Goal: Information Seeking & Learning: Learn about a topic

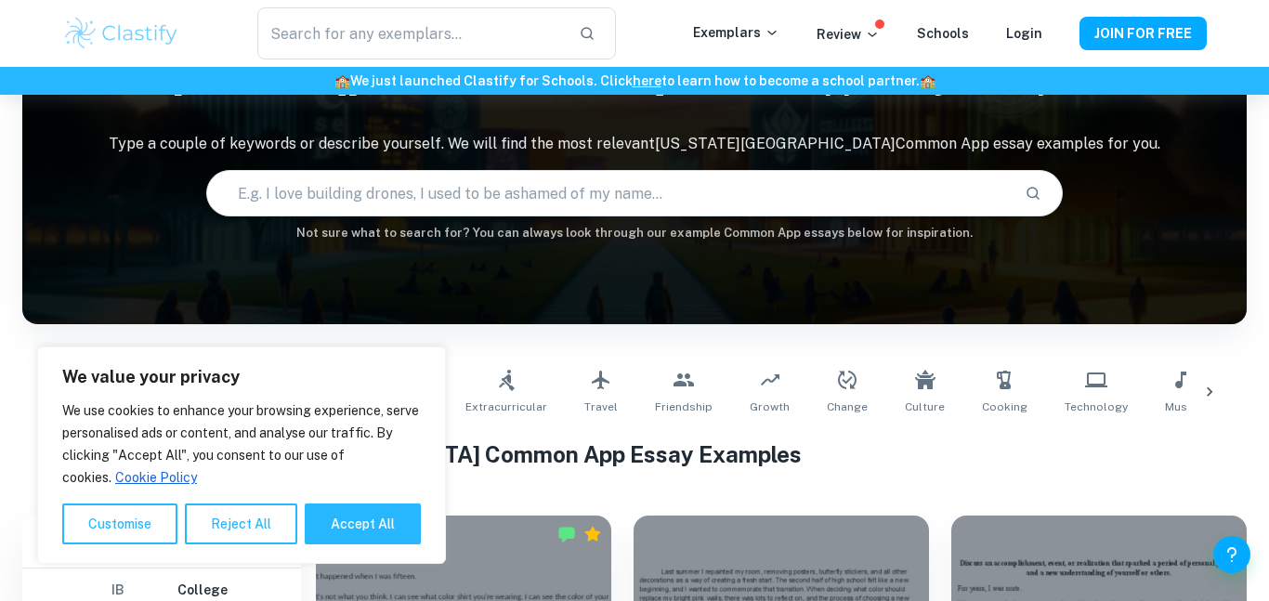
scroll to position [429, 0]
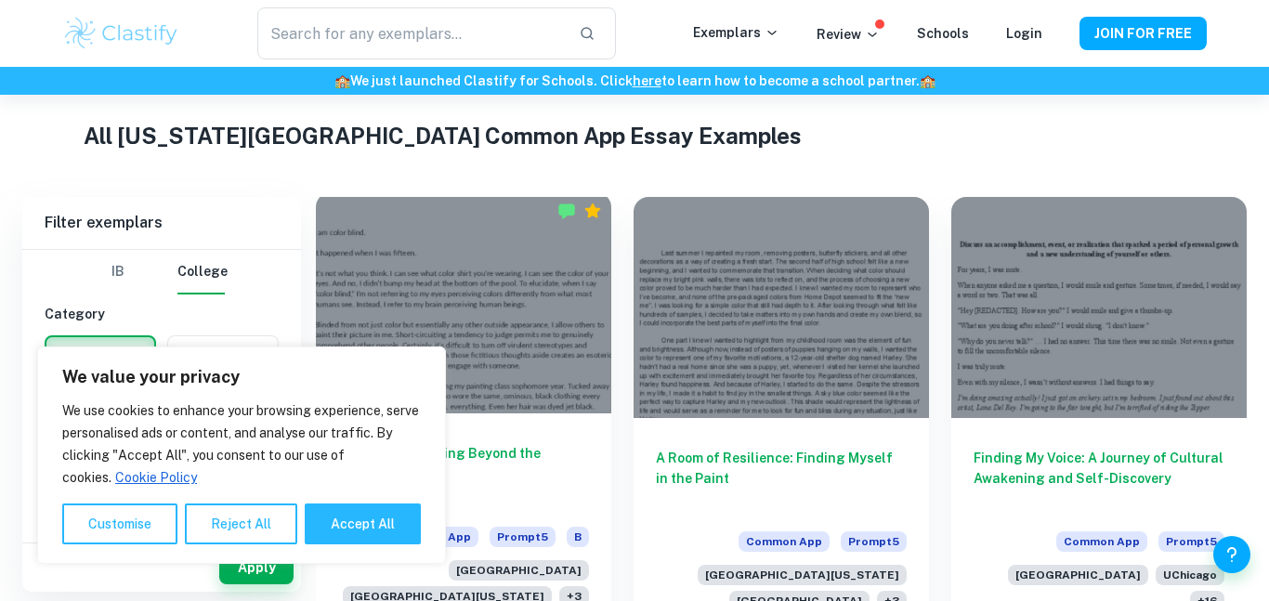
click at [376, 232] on div at bounding box center [463, 302] width 295 height 221
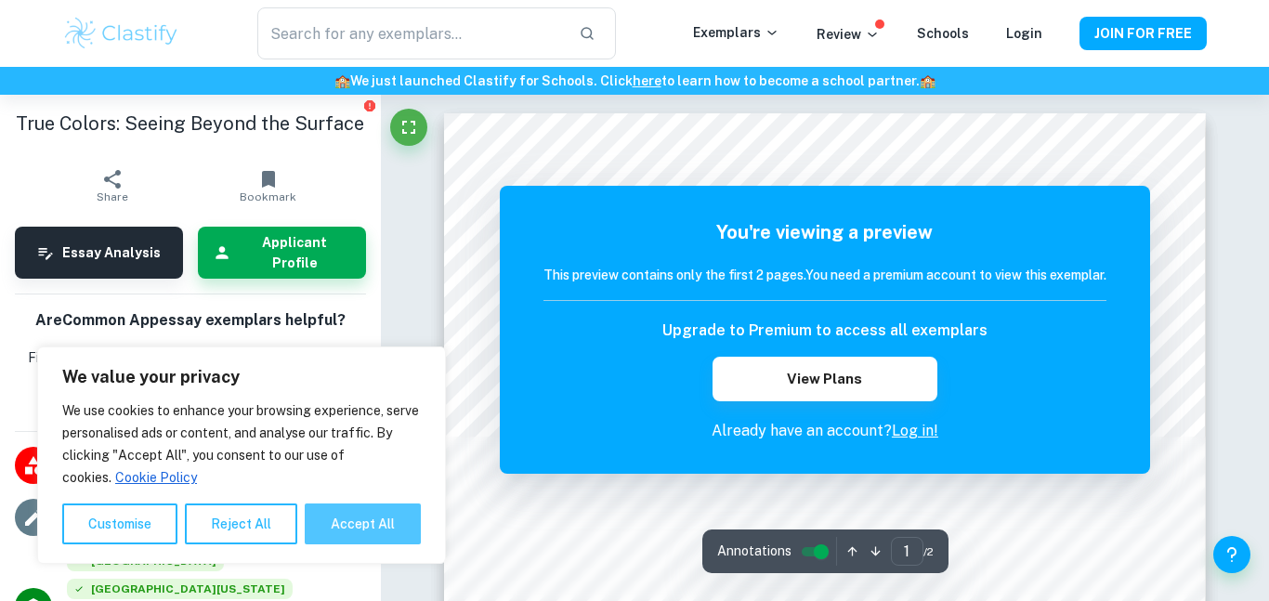
click at [347, 507] on button "Accept All" at bounding box center [363, 524] width 116 height 41
checkbox input "true"
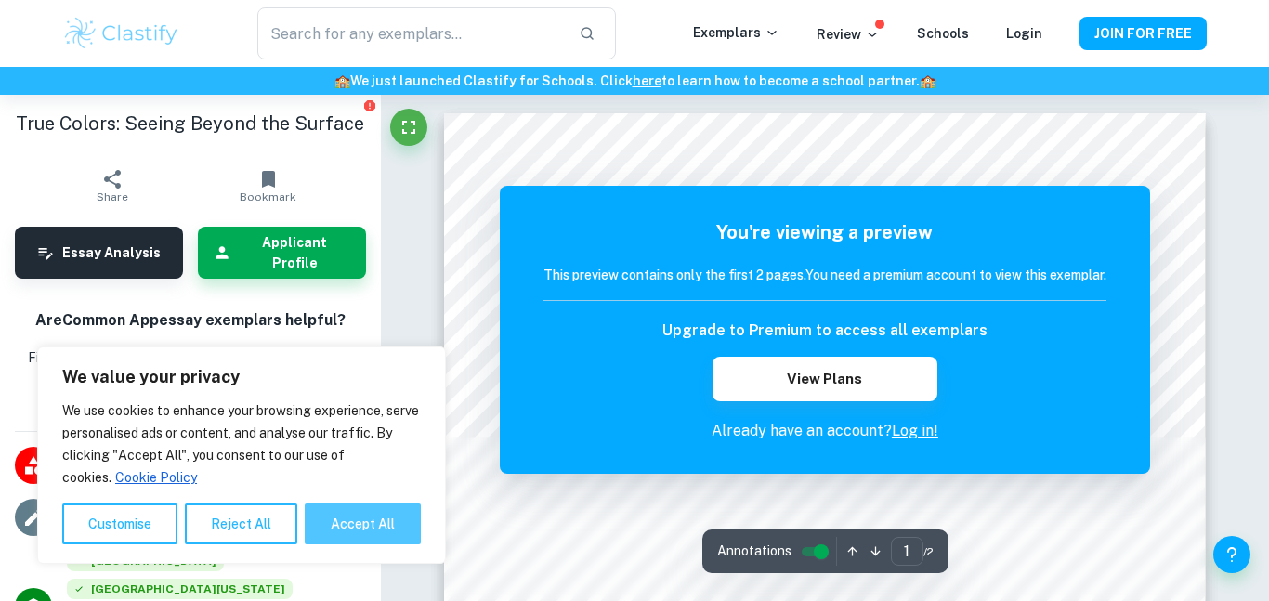
checkbox input "true"
